Goal: Consume media (video, audio): Consume media (video, audio)

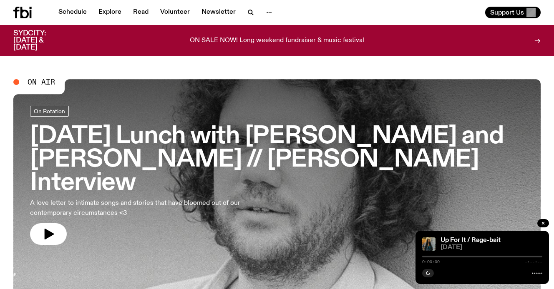
scroll to position [10, 0]
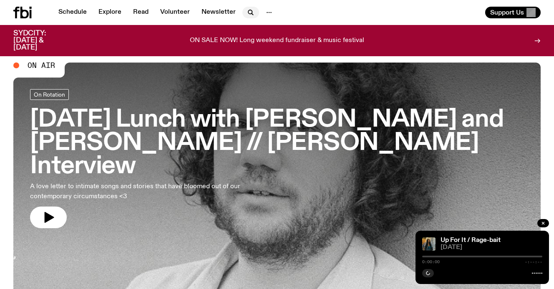
click at [247, 9] on icon "button" at bounding box center [251, 13] width 10 height 10
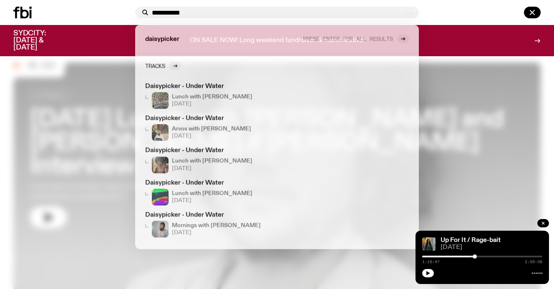
type input "**********"
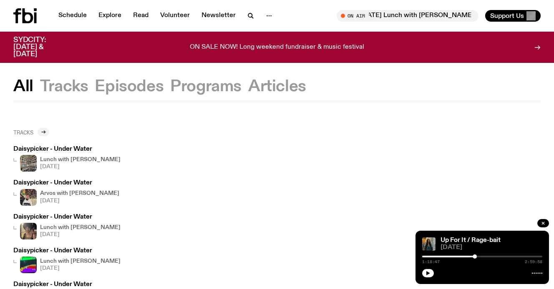
click at [45, 130] on icon at bounding box center [43, 132] width 5 height 5
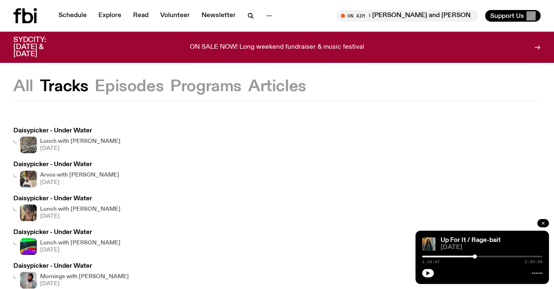
click at [543, 226] on icon "button" at bounding box center [542, 223] width 5 height 5
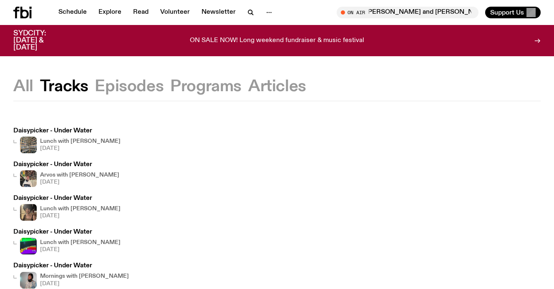
scroll to position [21, 0]
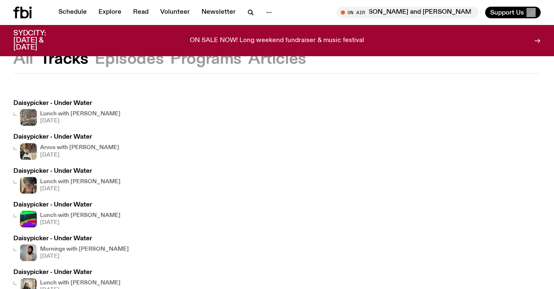
click at [137, 60] on button "Episodes" at bounding box center [129, 59] width 69 height 15
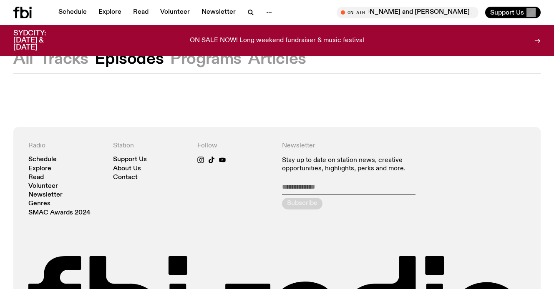
click at [209, 55] on button "Programs" at bounding box center [205, 59] width 71 height 15
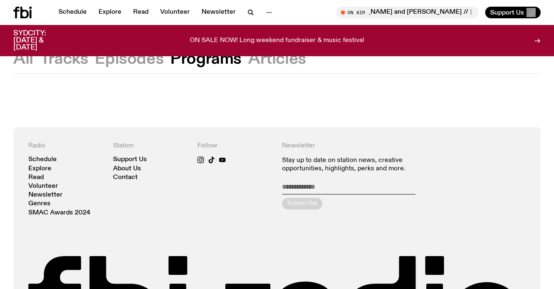
click at [282, 63] on button "Articles" at bounding box center [277, 59] width 58 height 15
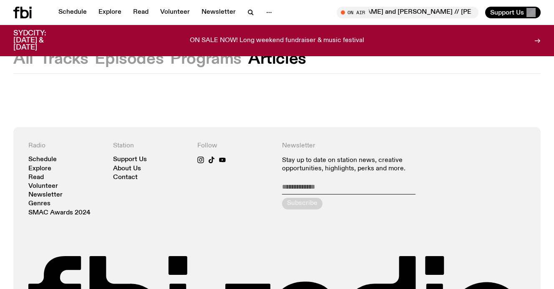
click at [67, 59] on button "Tracks" at bounding box center [64, 59] width 48 height 15
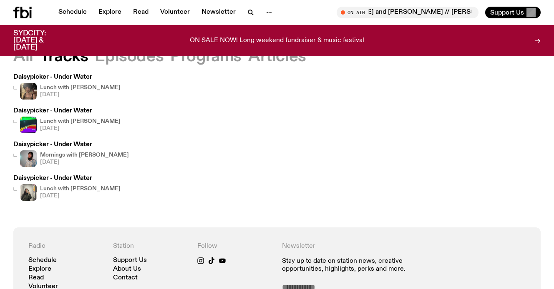
scroll to position [138, 0]
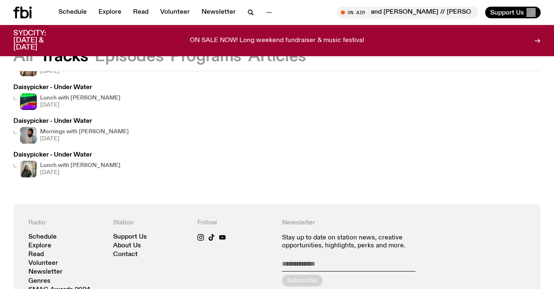
click at [70, 156] on h3 "Daisypicker - Under Water" at bounding box center [66, 155] width 107 height 6
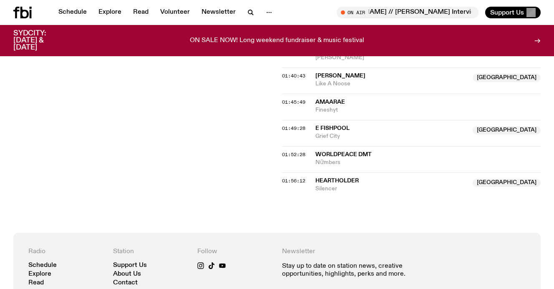
scroll to position [310, 0]
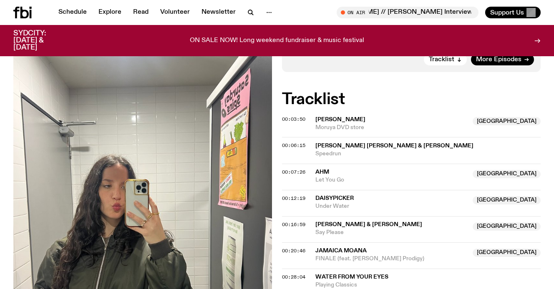
click at [340, 196] on span "Daisypicker" at bounding box center [334, 199] width 38 height 6
click at [337, 199] on div "Copied" at bounding box center [333, 203] width 23 height 8
click at [300, 195] on span "00:12:19" at bounding box center [293, 198] width 23 height 7
